Goal: Information Seeking & Learning: Learn about a topic

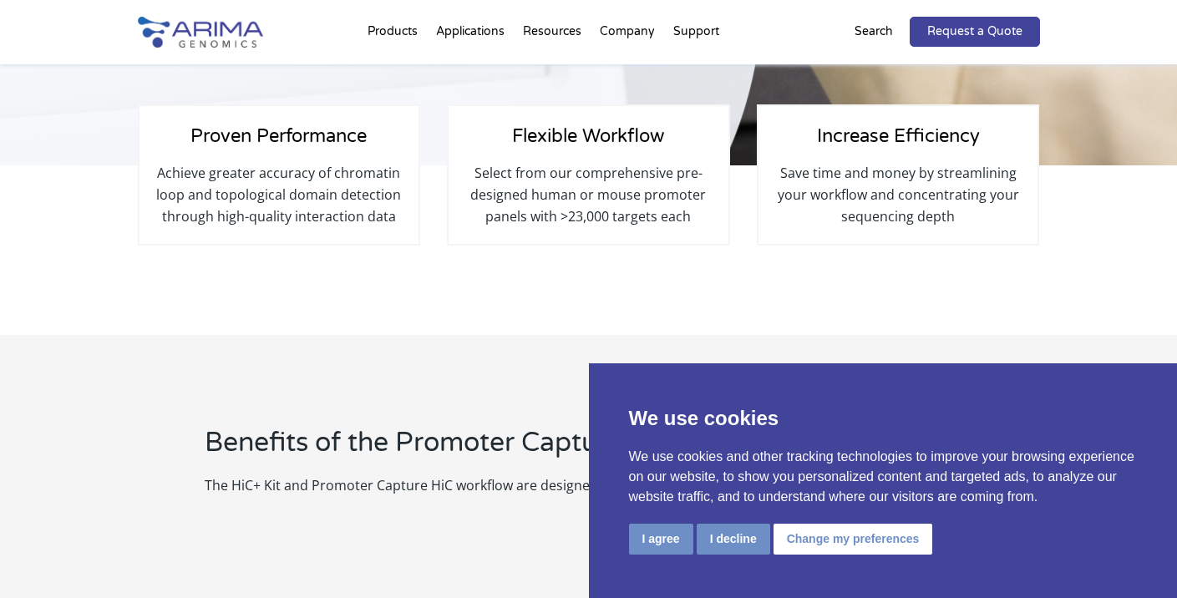
scroll to position [443, 0]
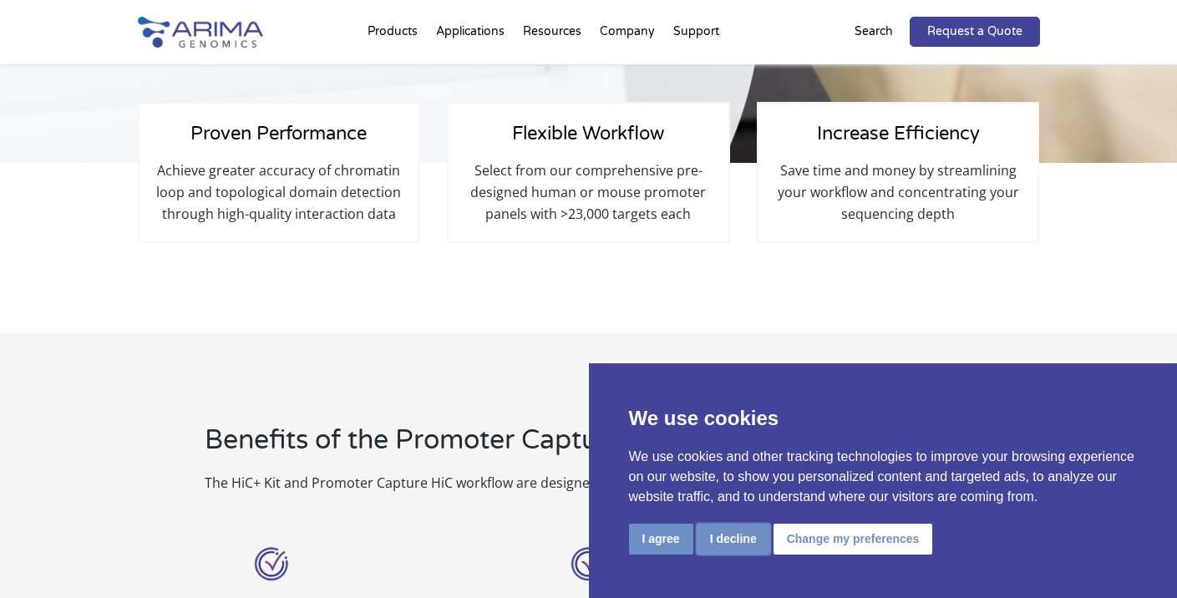
click at [753, 540] on button "I decline" at bounding box center [734, 539] width 74 height 31
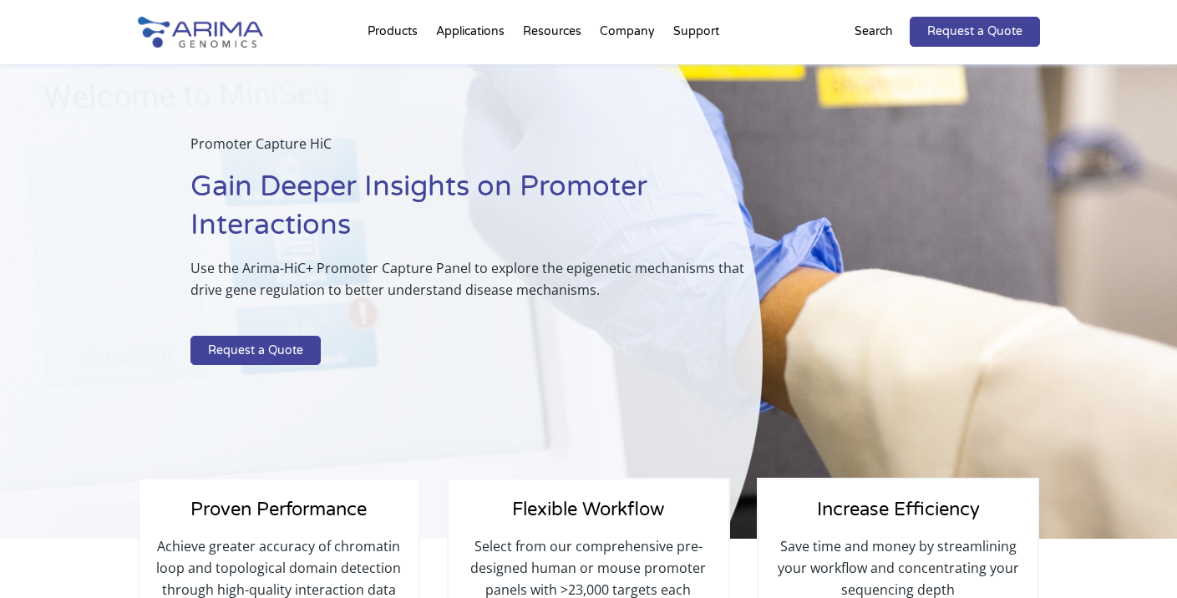
scroll to position [76, 0]
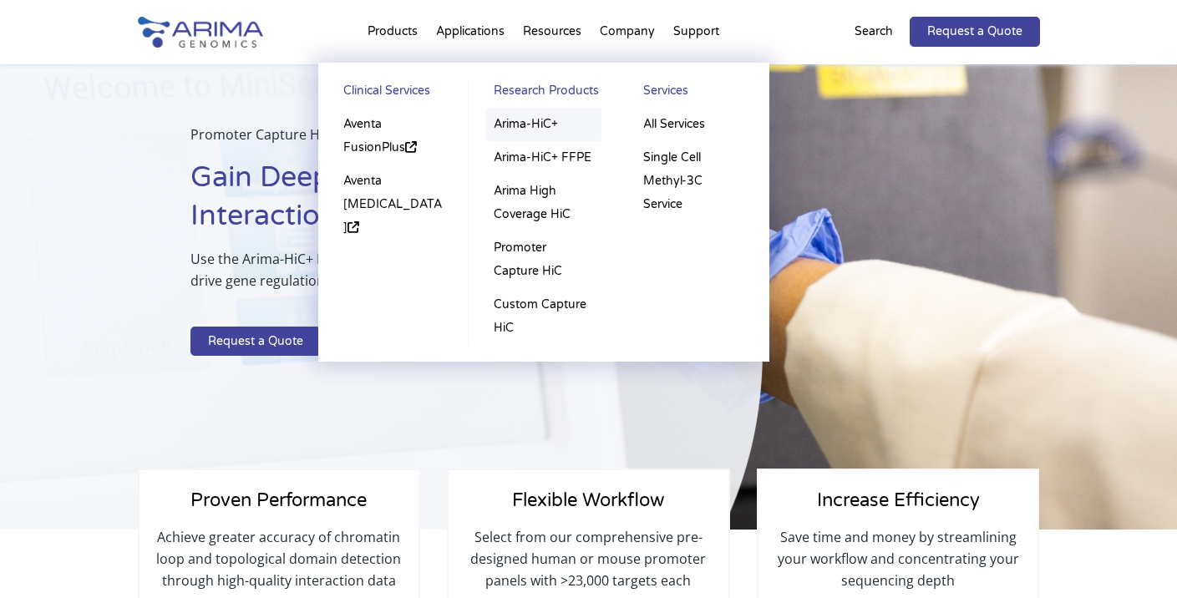
click at [530, 124] on link "Arima-HiC+" at bounding box center [543, 124] width 116 height 33
click at [523, 216] on link "Arima High Coverage HiC" at bounding box center [543, 203] width 116 height 57
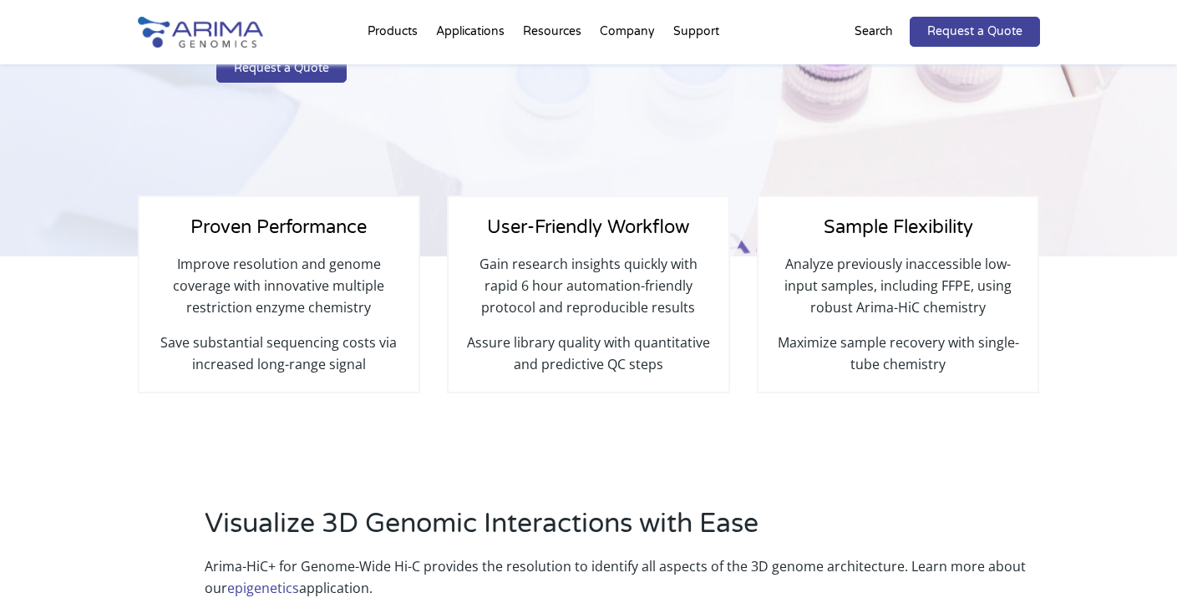
scroll to position [391, 0]
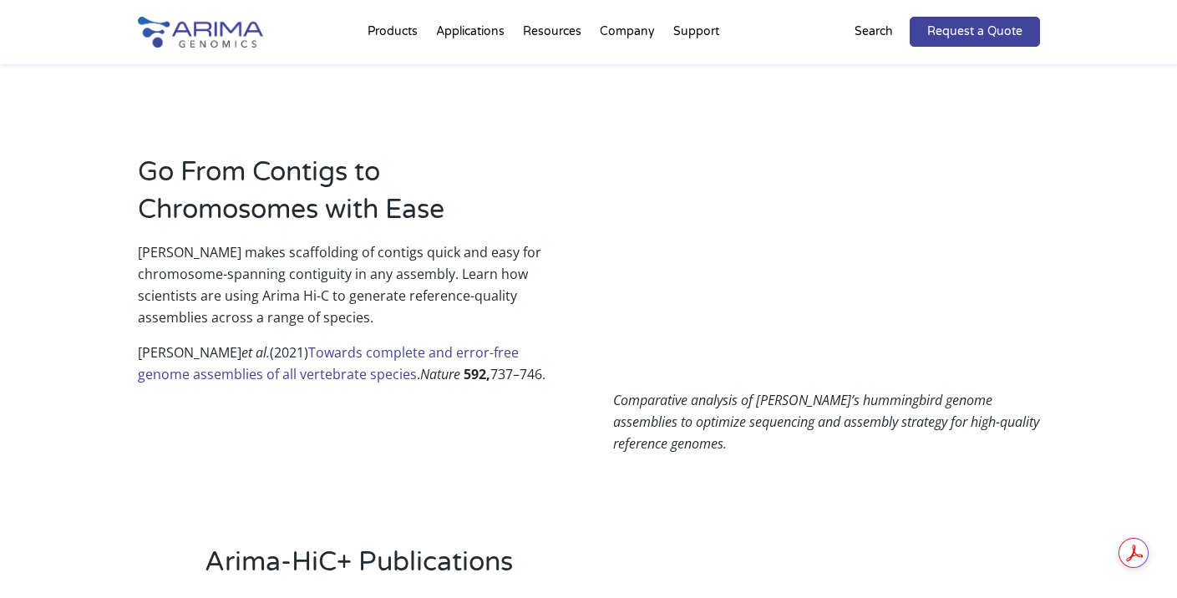
scroll to position [1022, 0]
